Goal: Transaction & Acquisition: Register for event/course

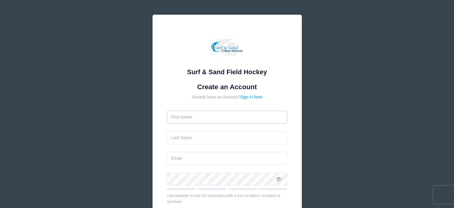
click at [205, 116] on input "text" at bounding box center [227, 116] width 120 height 13
type input "Timothy"
type input "Fagan"
type input "[EMAIL_ADDRESS][DOMAIN_NAME]"
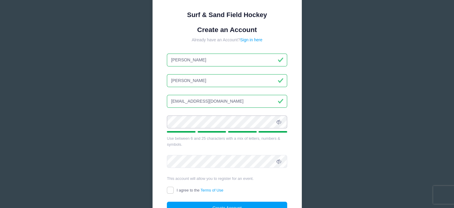
scroll to position [71, 0]
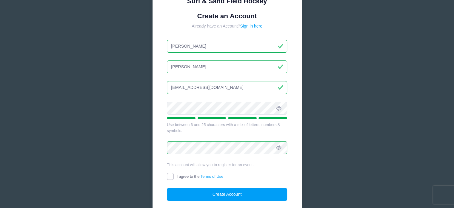
click at [173, 173] on input "I agree to the Terms of Use" at bounding box center [170, 176] width 7 height 7
checkbox input "true"
click at [227, 193] on button "Create Account" at bounding box center [227, 194] width 120 height 13
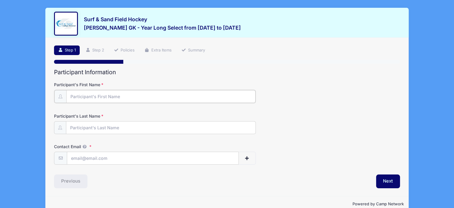
click at [127, 97] on input "Participant's First Name" at bounding box center [160, 96] width 189 height 13
type input "[PERSON_NAME]"
click at [279, 182] on div "Next" at bounding box center [315, 180] width 176 height 14
click at [134, 160] on input "Contact Email" at bounding box center [152, 157] width 171 height 13
